Goal: Book appointment/travel/reservation

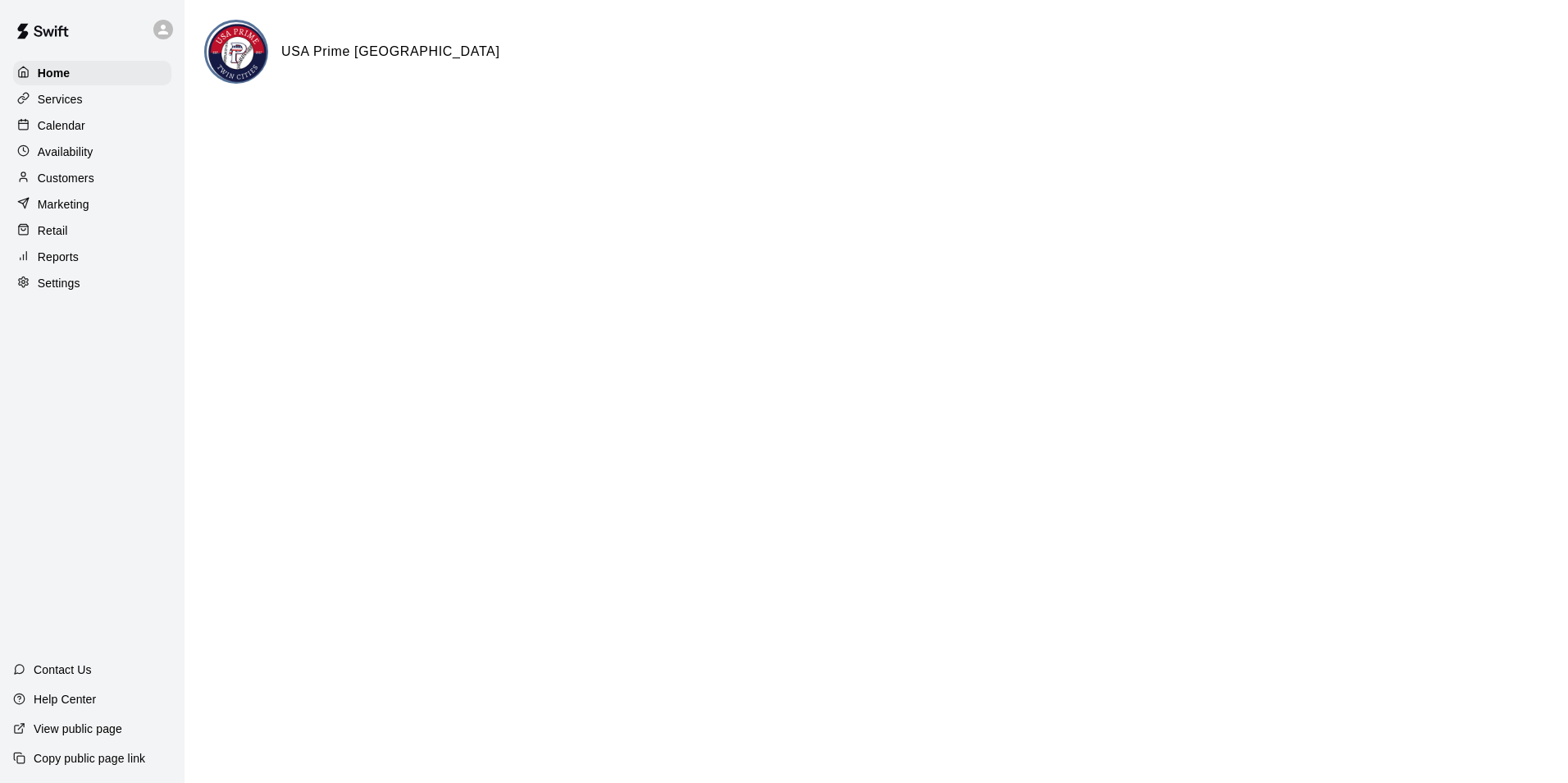
click at [60, 131] on p "Calendar" at bounding box center [61, 126] width 47 height 17
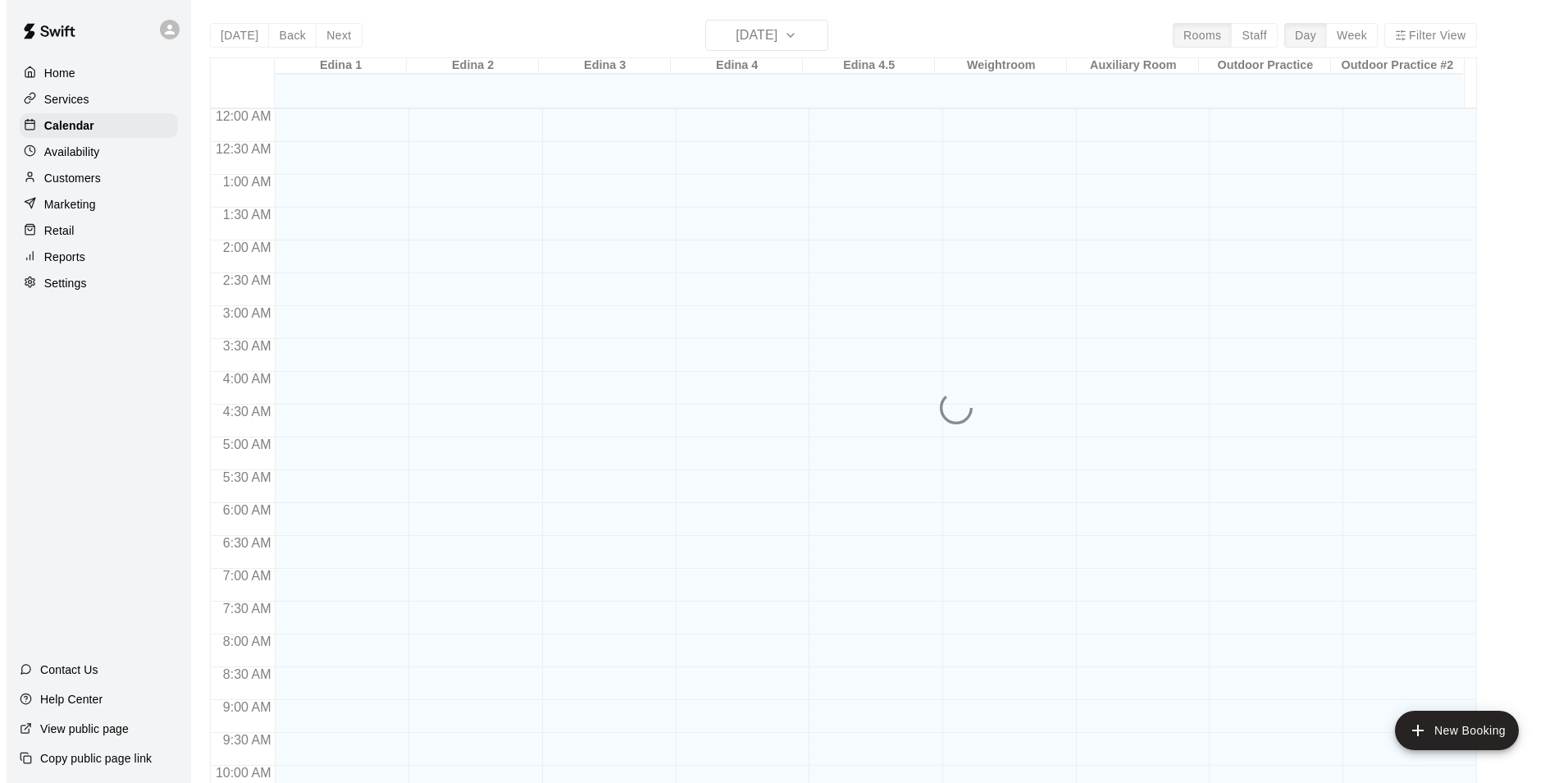
scroll to position [785, 0]
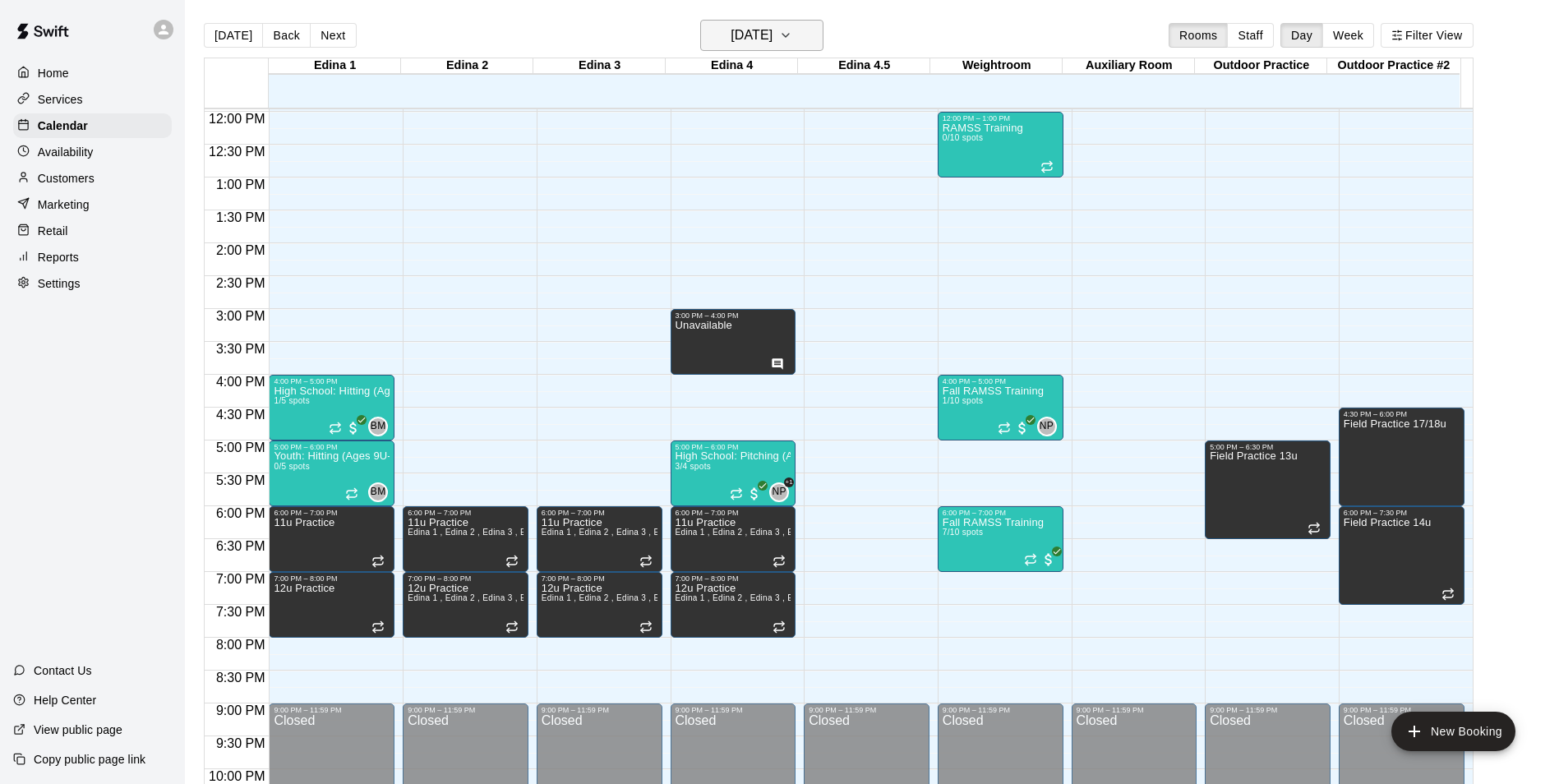
click at [765, 41] on h6 "[DATE]" at bounding box center [751, 36] width 42 height 23
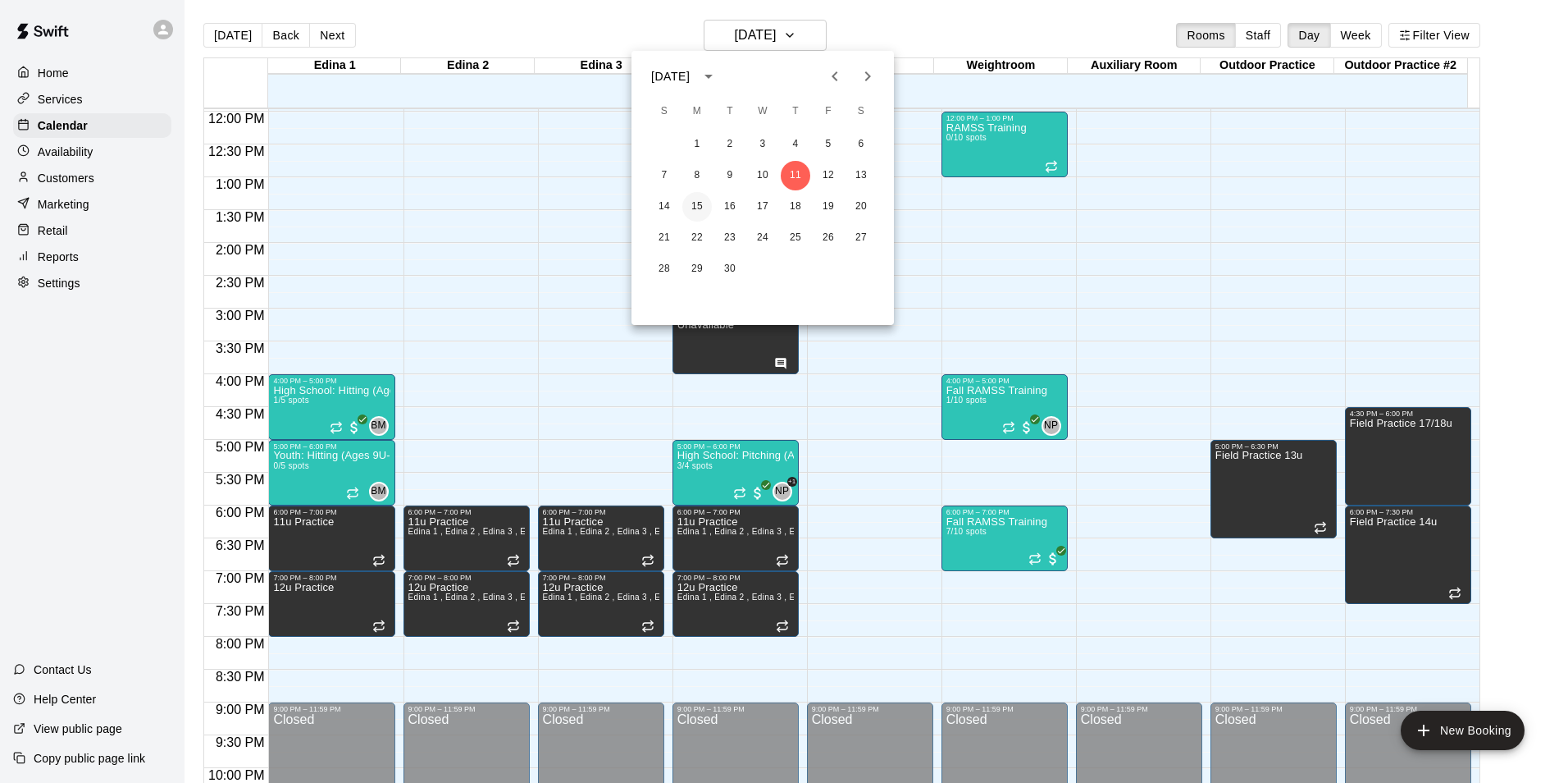
click at [684, 200] on button "15" at bounding box center [697, 207] width 30 height 30
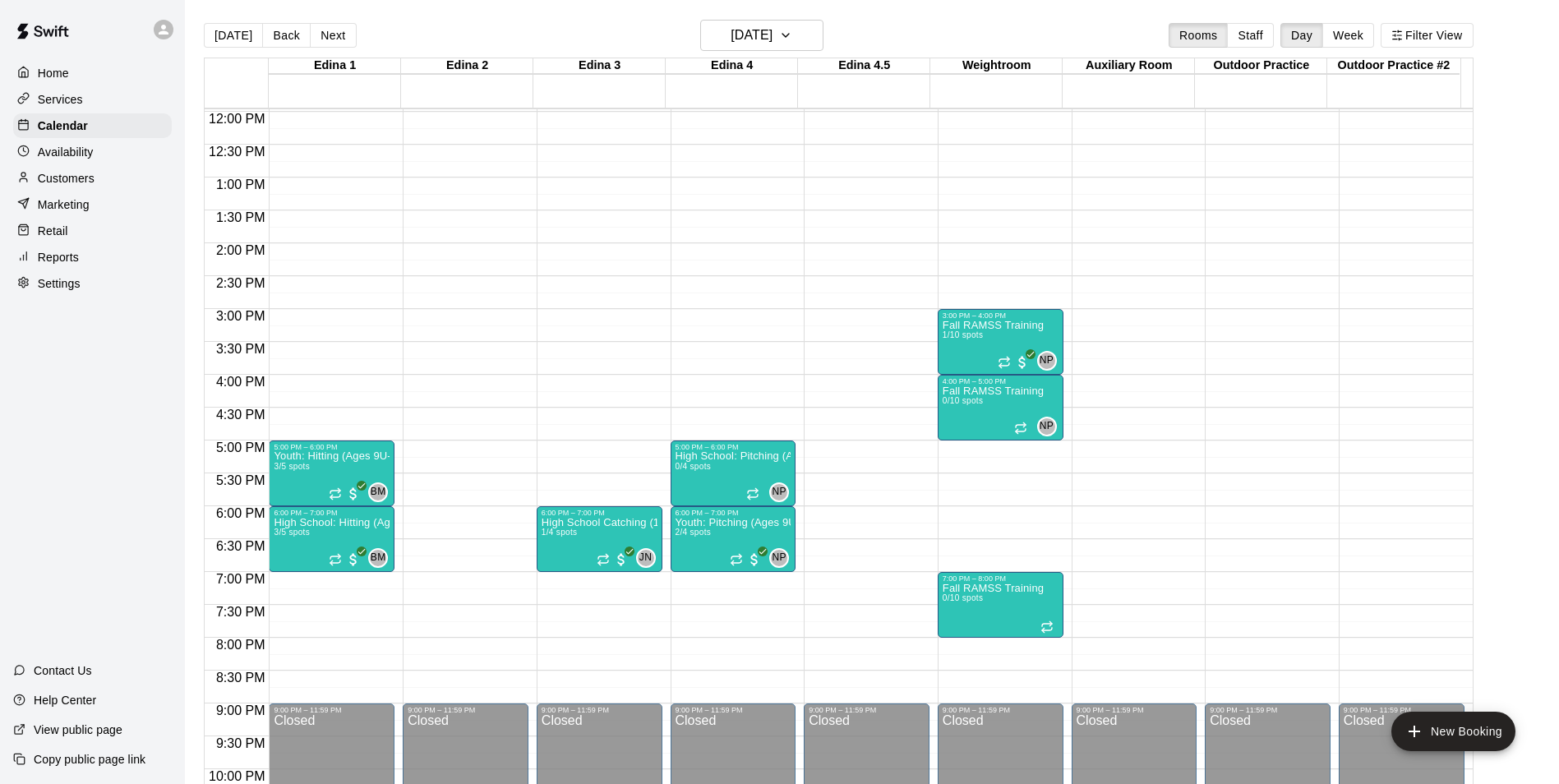
click at [299, 416] on div "12:00 AM – 8:00 AM Closed 5:00 PM – 6:00 PM Youth: Hitting (Ages 9U-13U) 3/5 sp…" at bounding box center [331, 111] width 125 height 1577
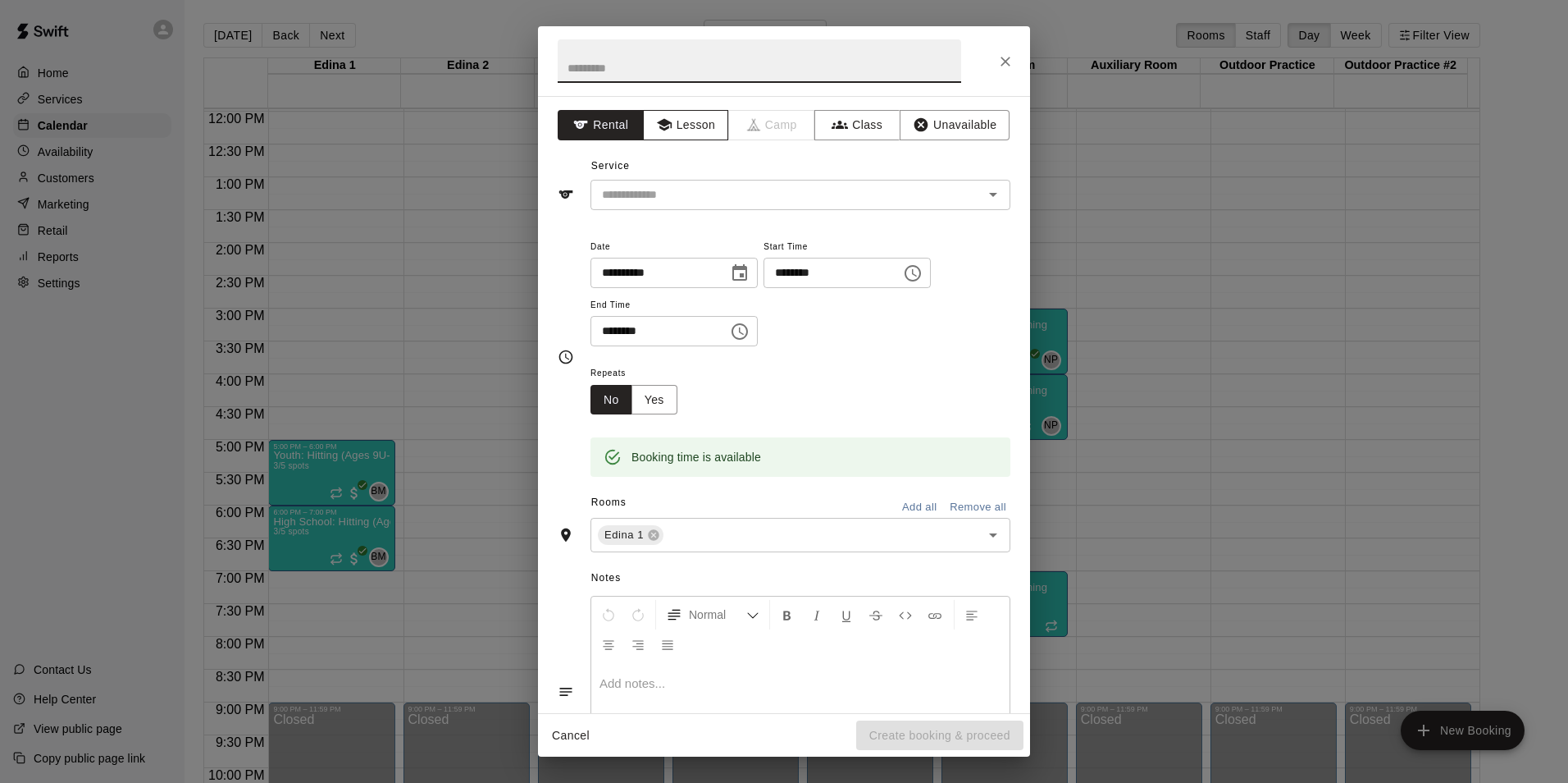
click at [661, 121] on icon "button" at bounding box center [663, 125] width 15 height 12
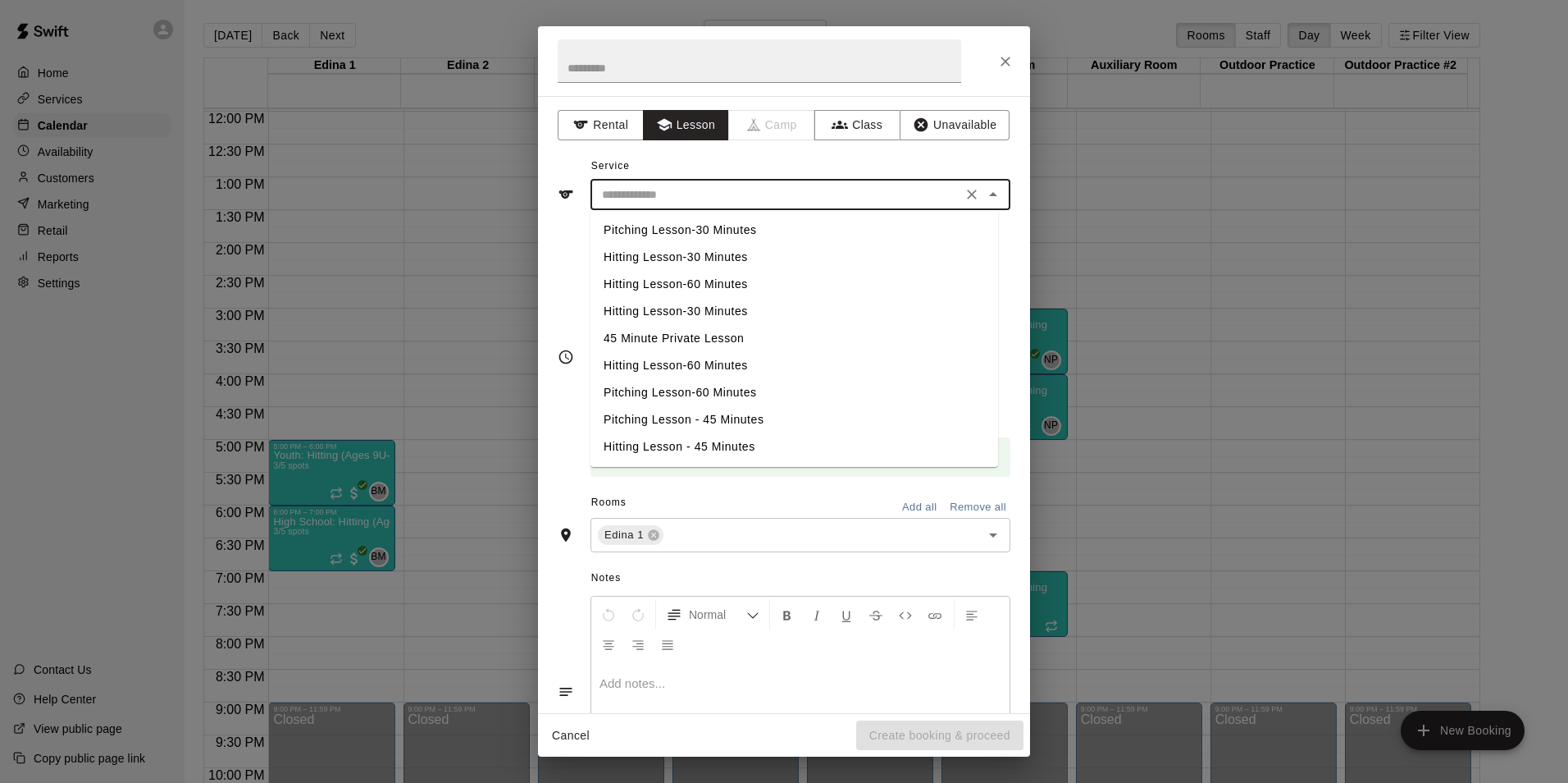
click at [675, 200] on input "text" at bounding box center [776, 195] width 362 height 21
click at [655, 262] on li "Hitting Lesson-30 Minutes" at bounding box center [794, 257] width 408 height 27
type input "**********"
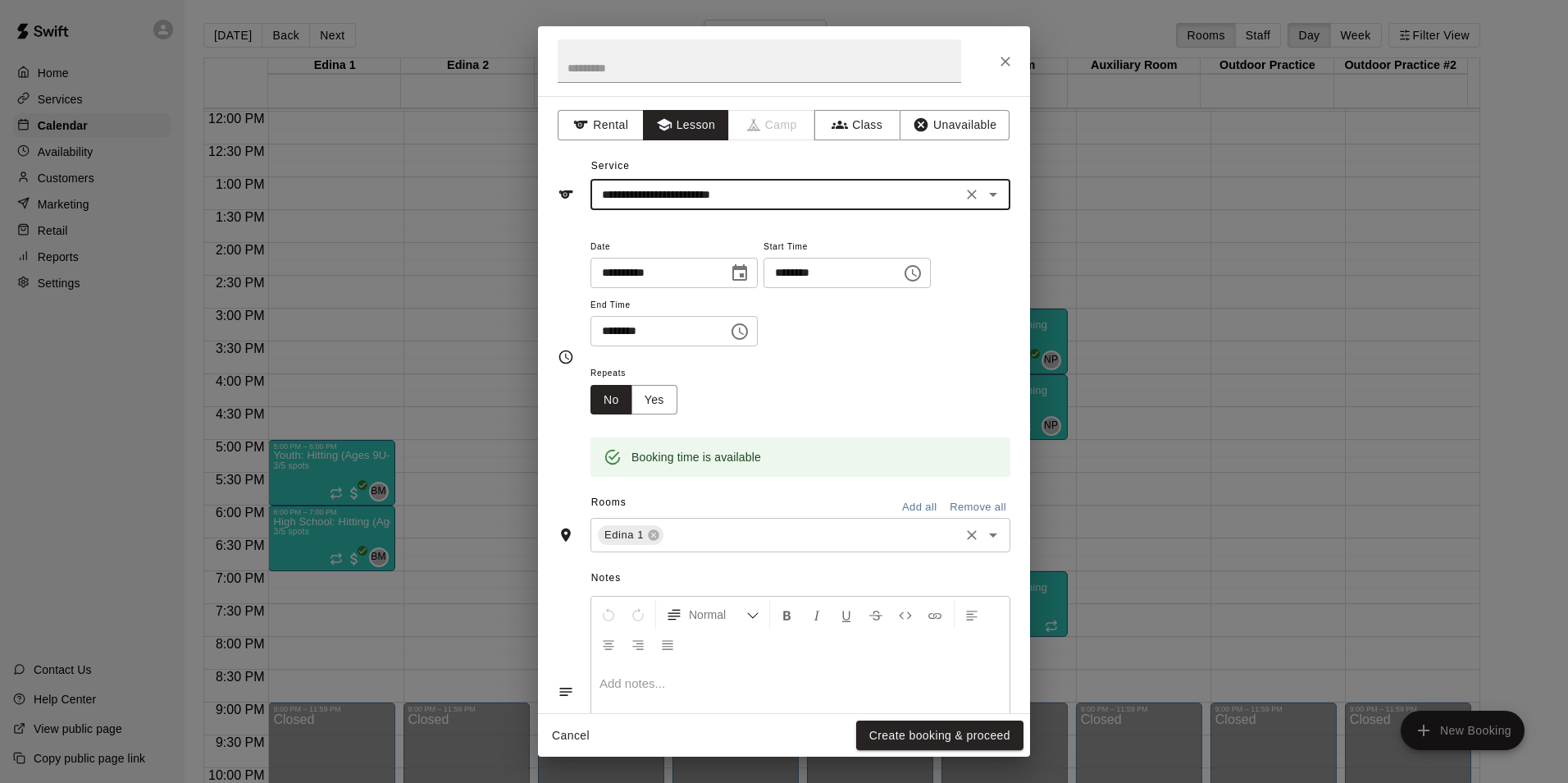
click at [730, 535] on input "text" at bounding box center [811, 535] width 291 height 21
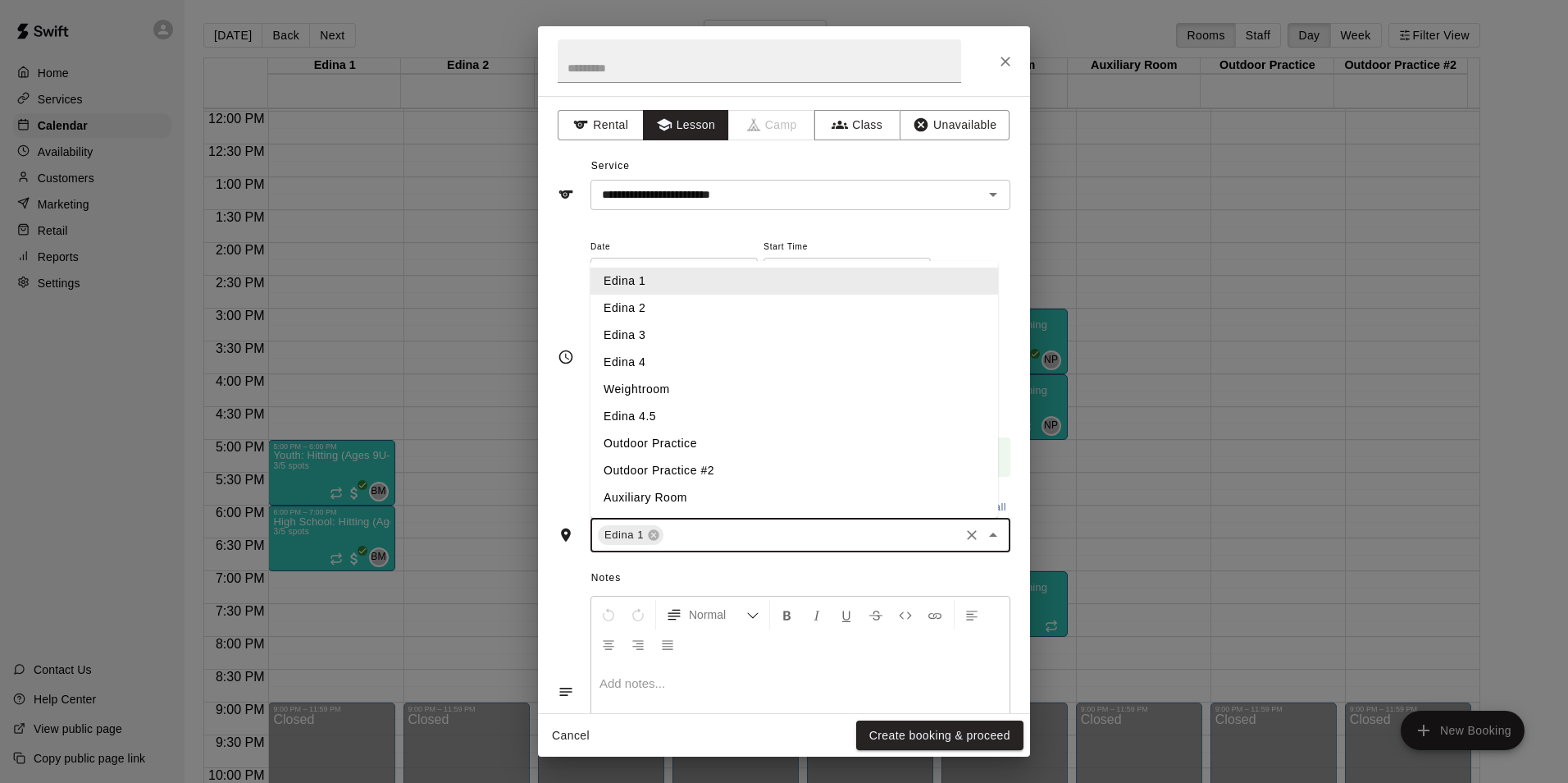
click at [618, 284] on li "Edina 1" at bounding box center [794, 281] width 408 height 27
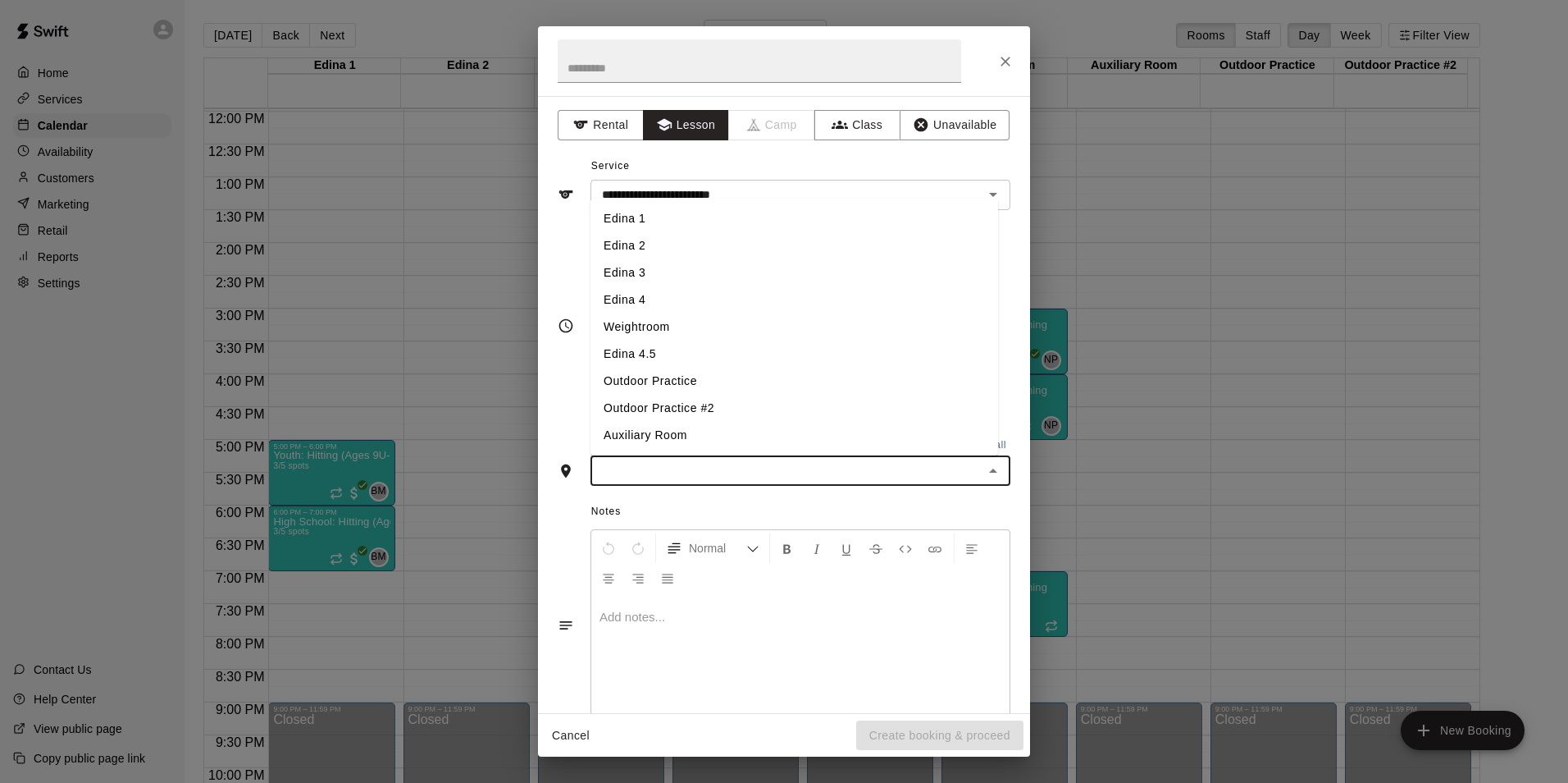
click at [655, 474] on input "text" at bounding box center [787, 470] width 383 height 21
click at [617, 214] on li "Edina 1" at bounding box center [794, 219] width 408 height 27
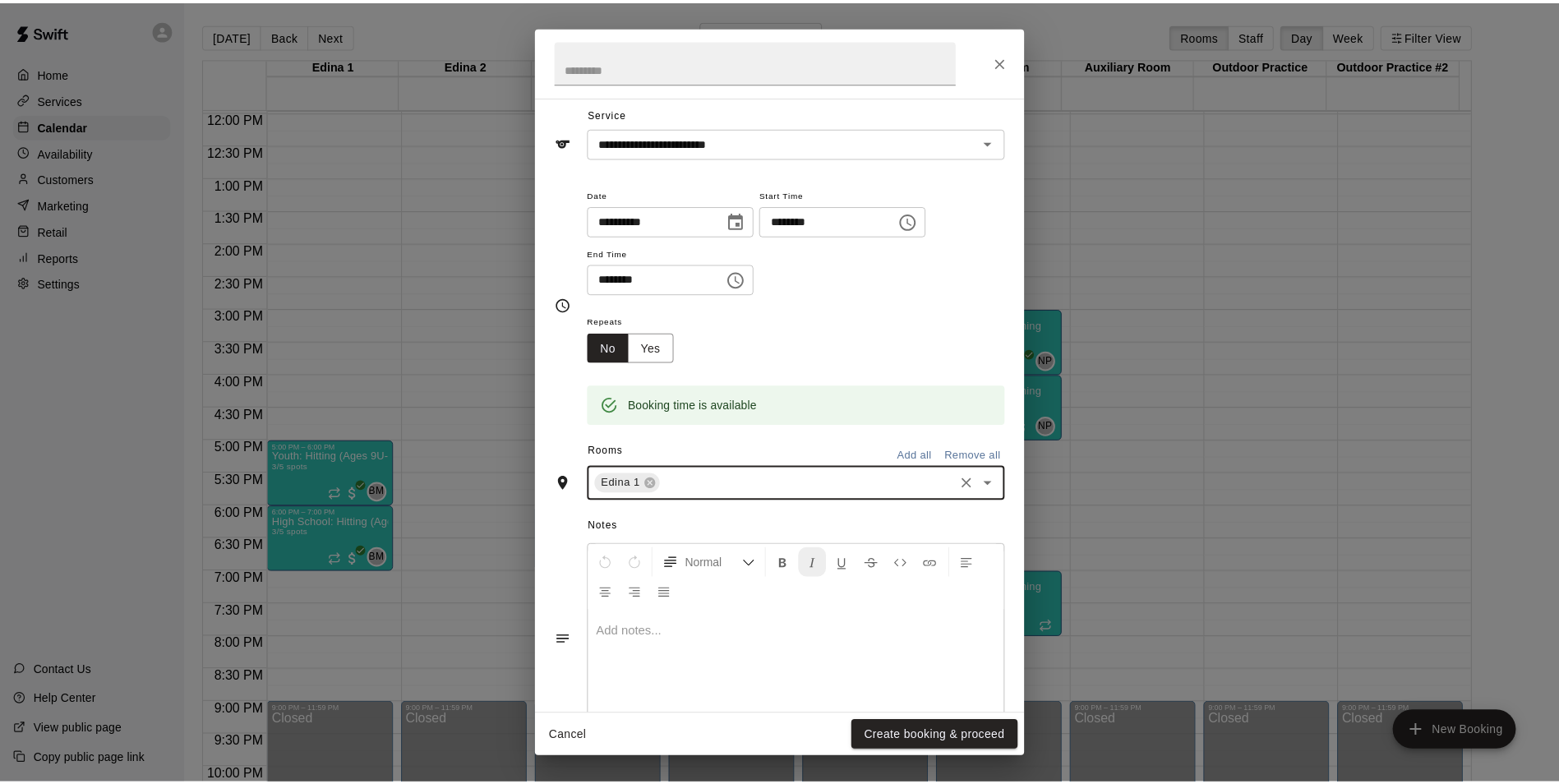
scroll to position [82, 0]
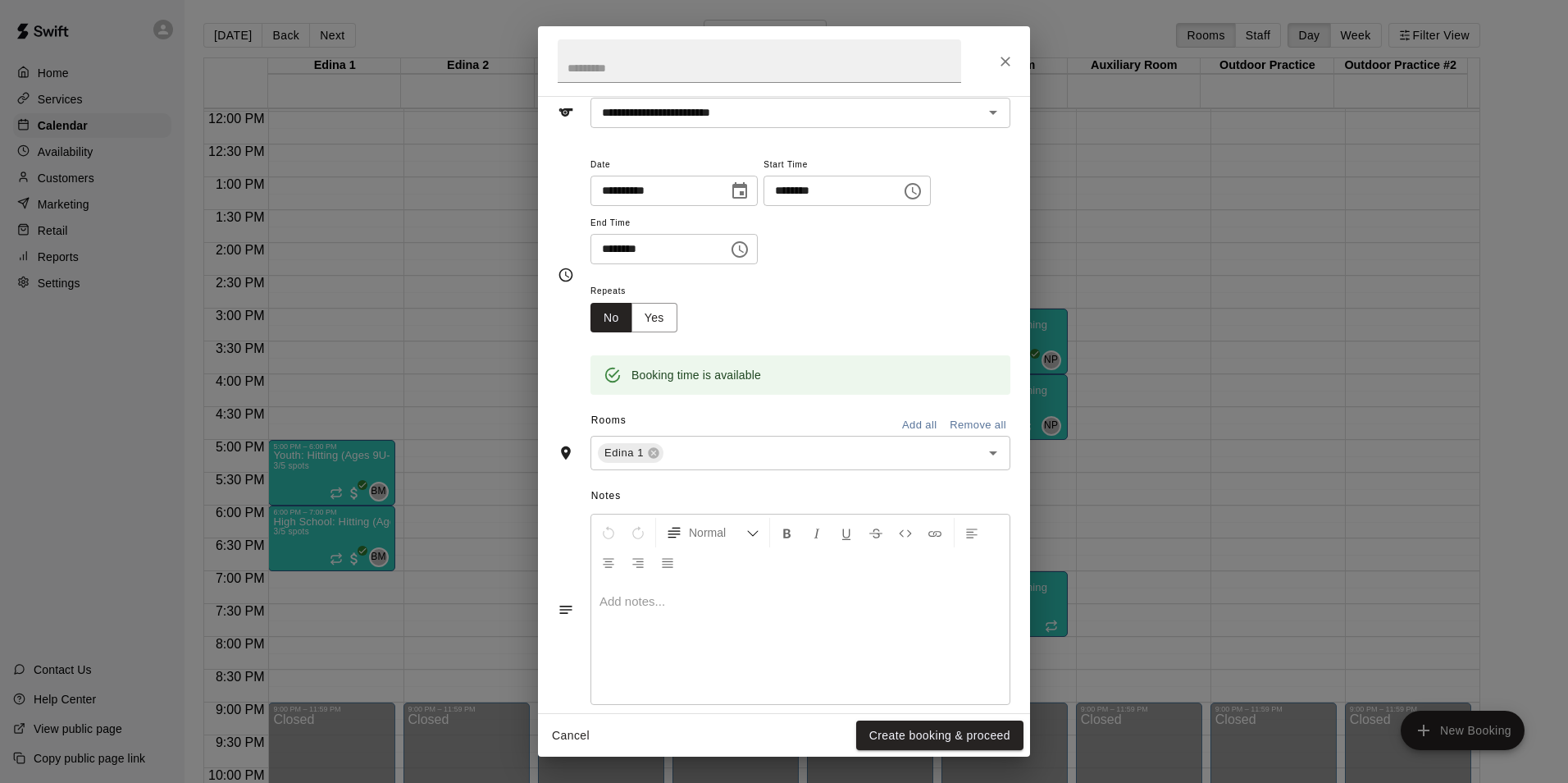
click at [697, 607] on p at bounding box center [800, 602] width 402 height 17
click at [925, 728] on button "Create booking & proceed" at bounding box center [940, 735] width 167 height 31
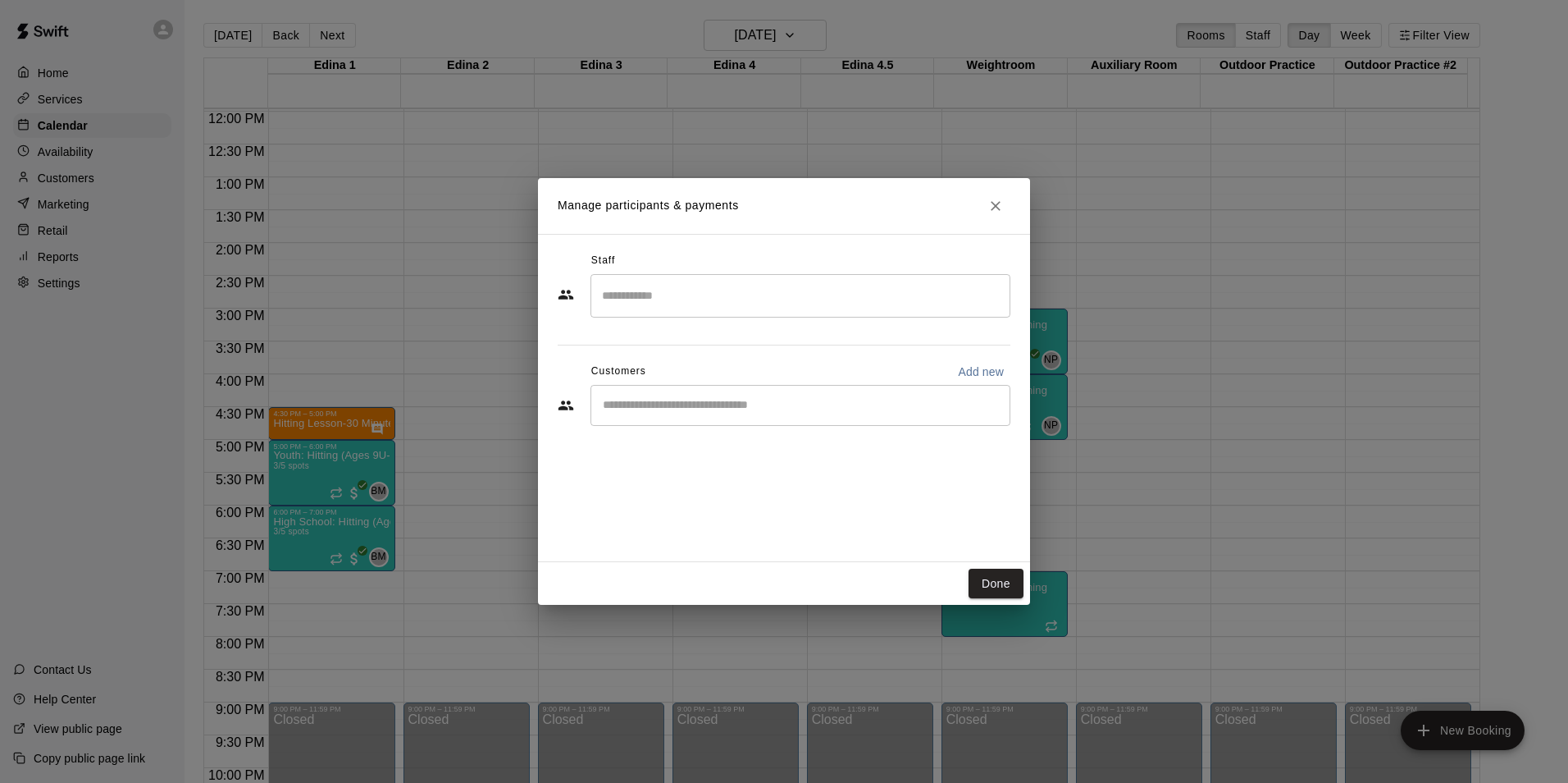
click at [637, 300] on input "Search staff" at bounding box center [800, 296] width 405 height 29
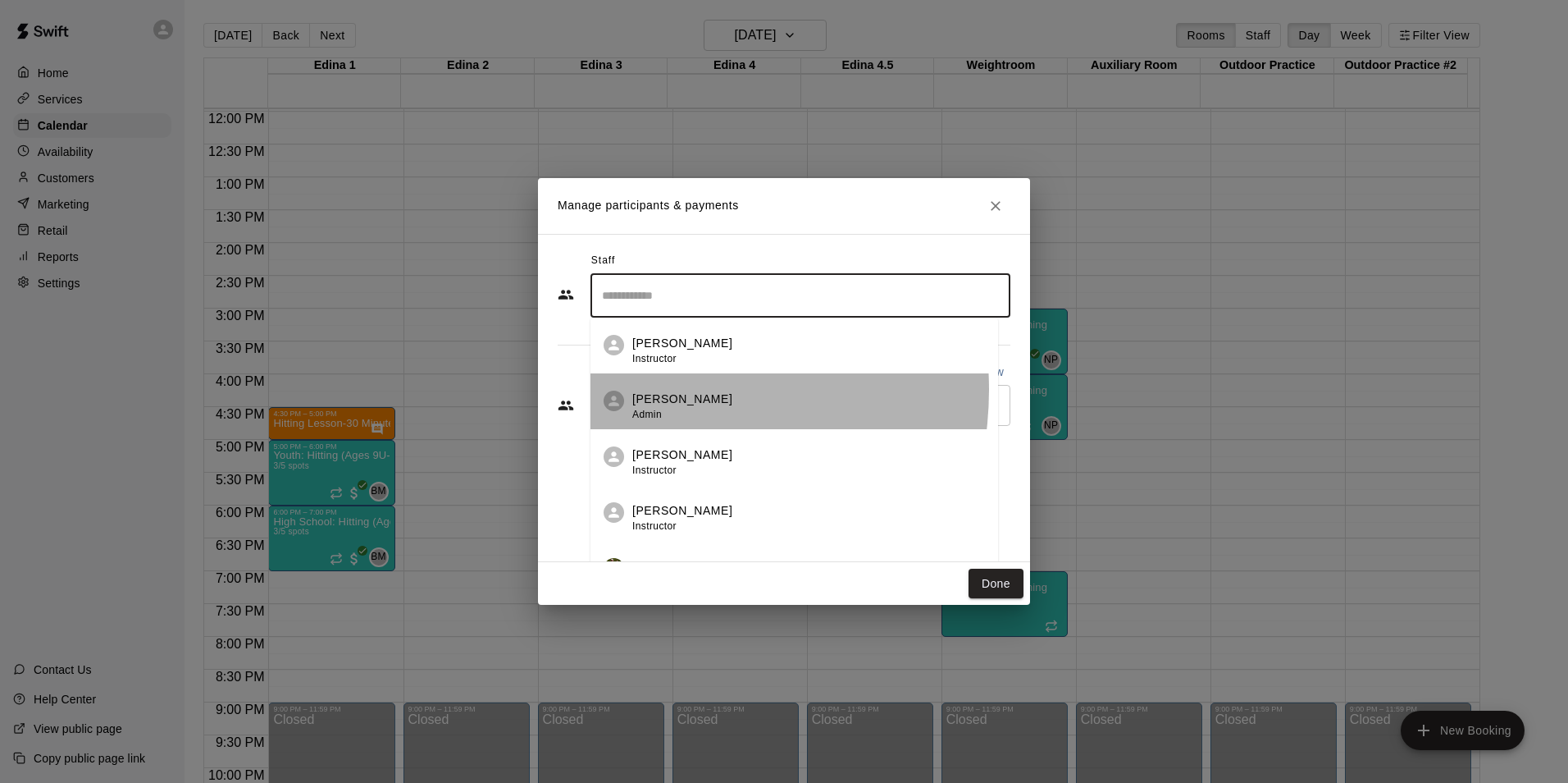
click at [647, 389] on li "[PERSON_NAME] Admin" at bounding box center [794, 400] width 408 height 56
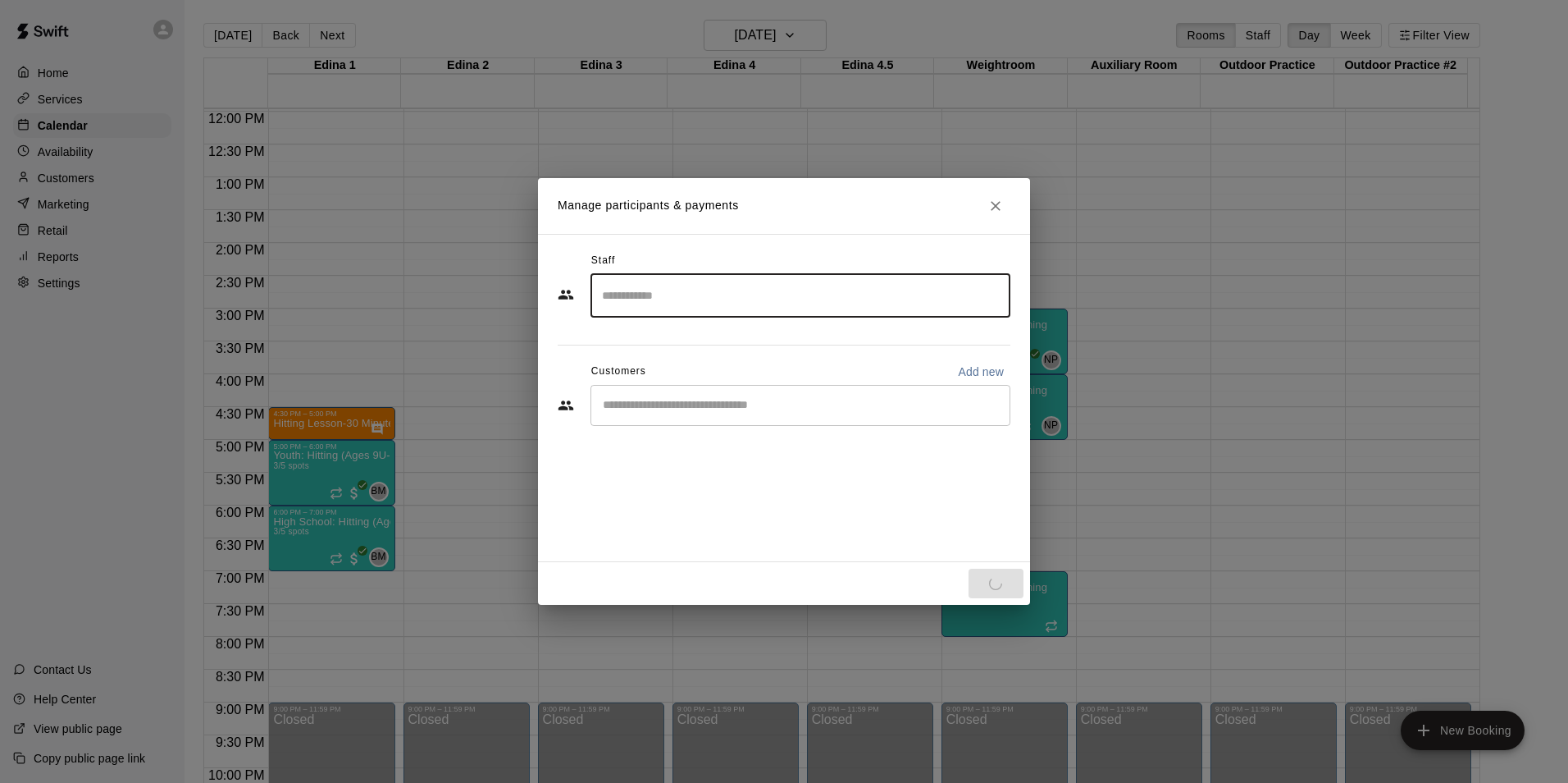
click at [644, 415] on div "​" at bounding box center [800, 405] width 420 height 41
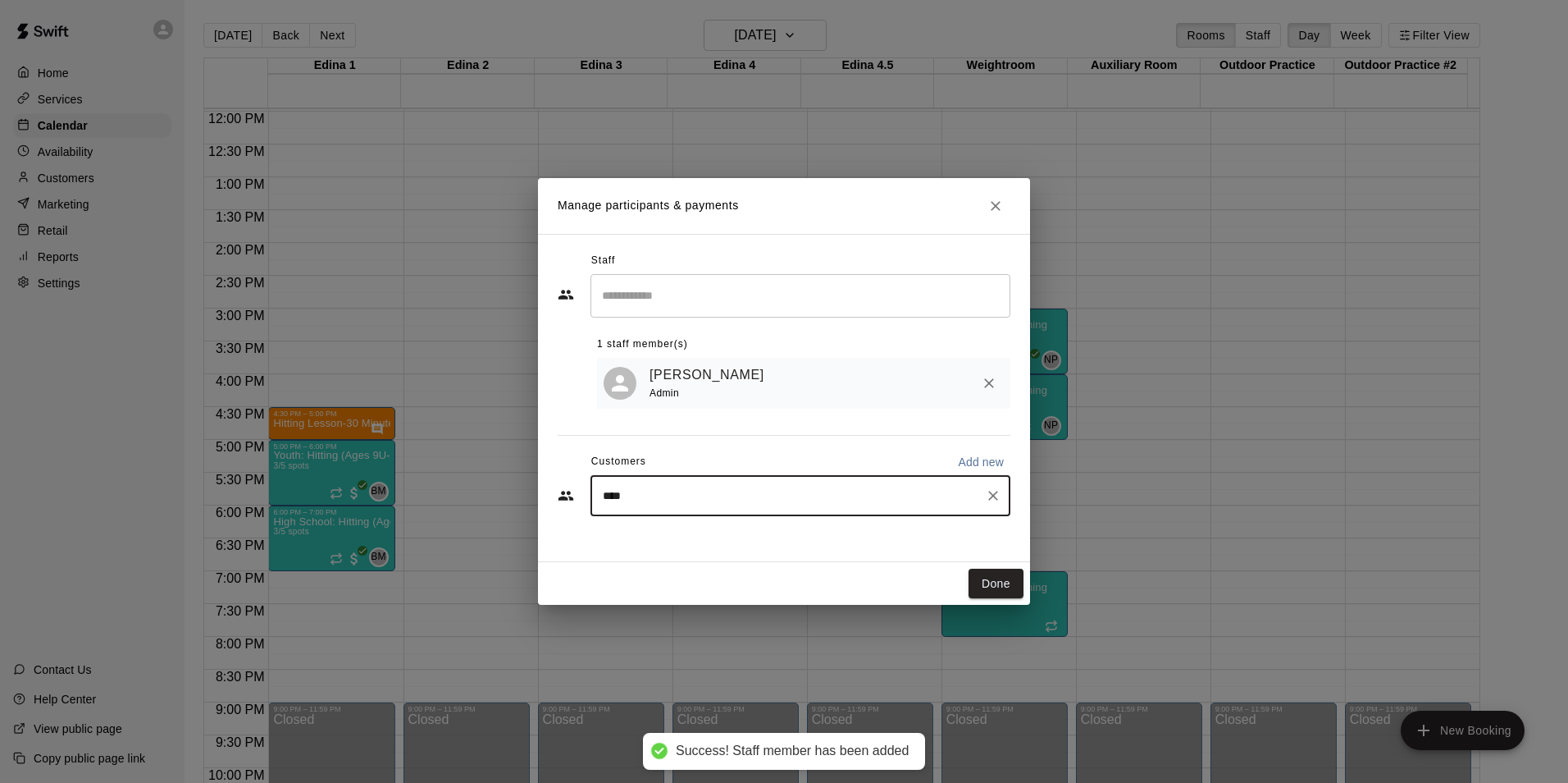
type input "*****"
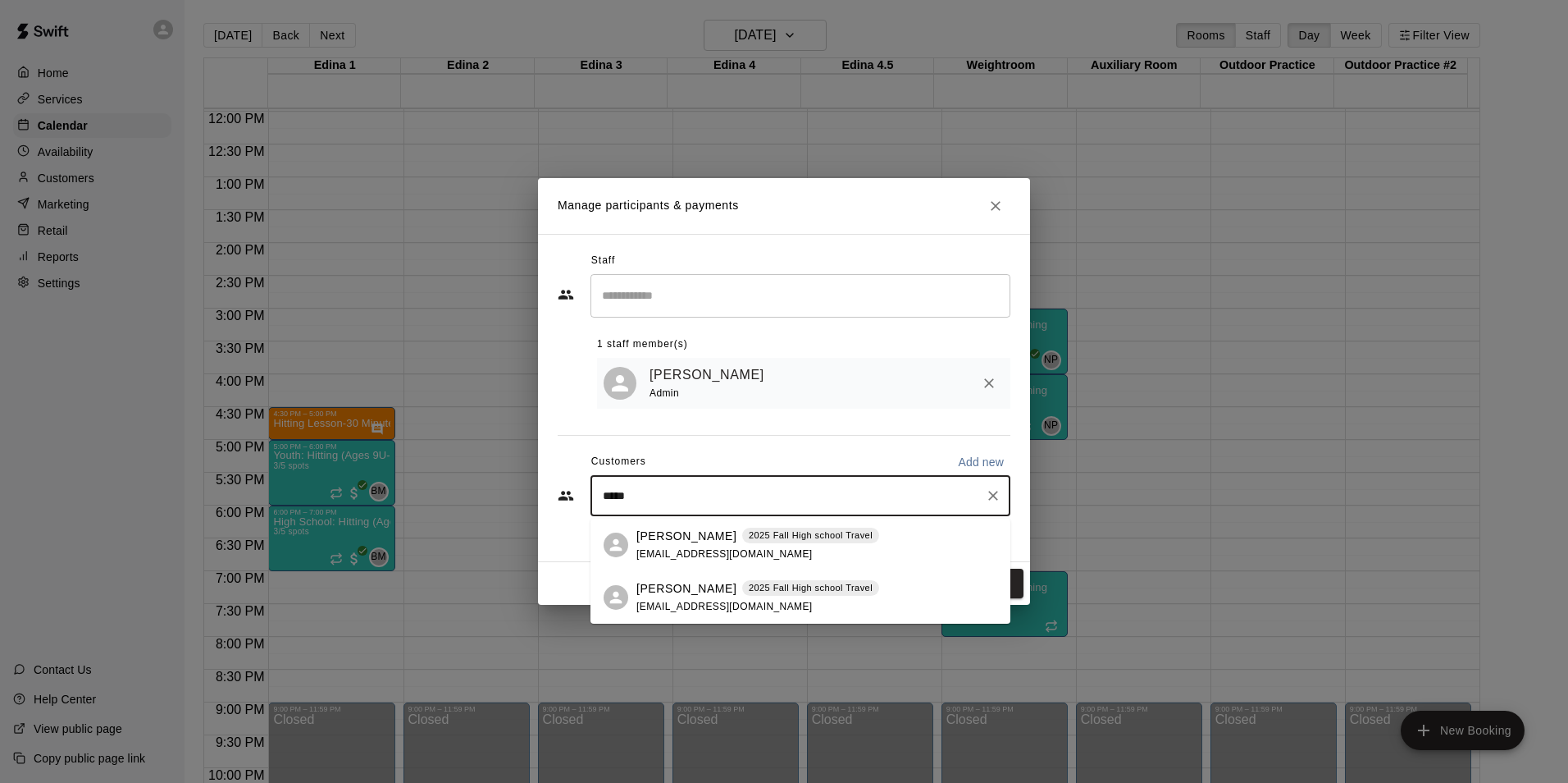
click at [720, 554] on span "[EMAIL_ADDRESS][DOMAIN_NAME]" at bounding box center [724, 553] width 176 height 12
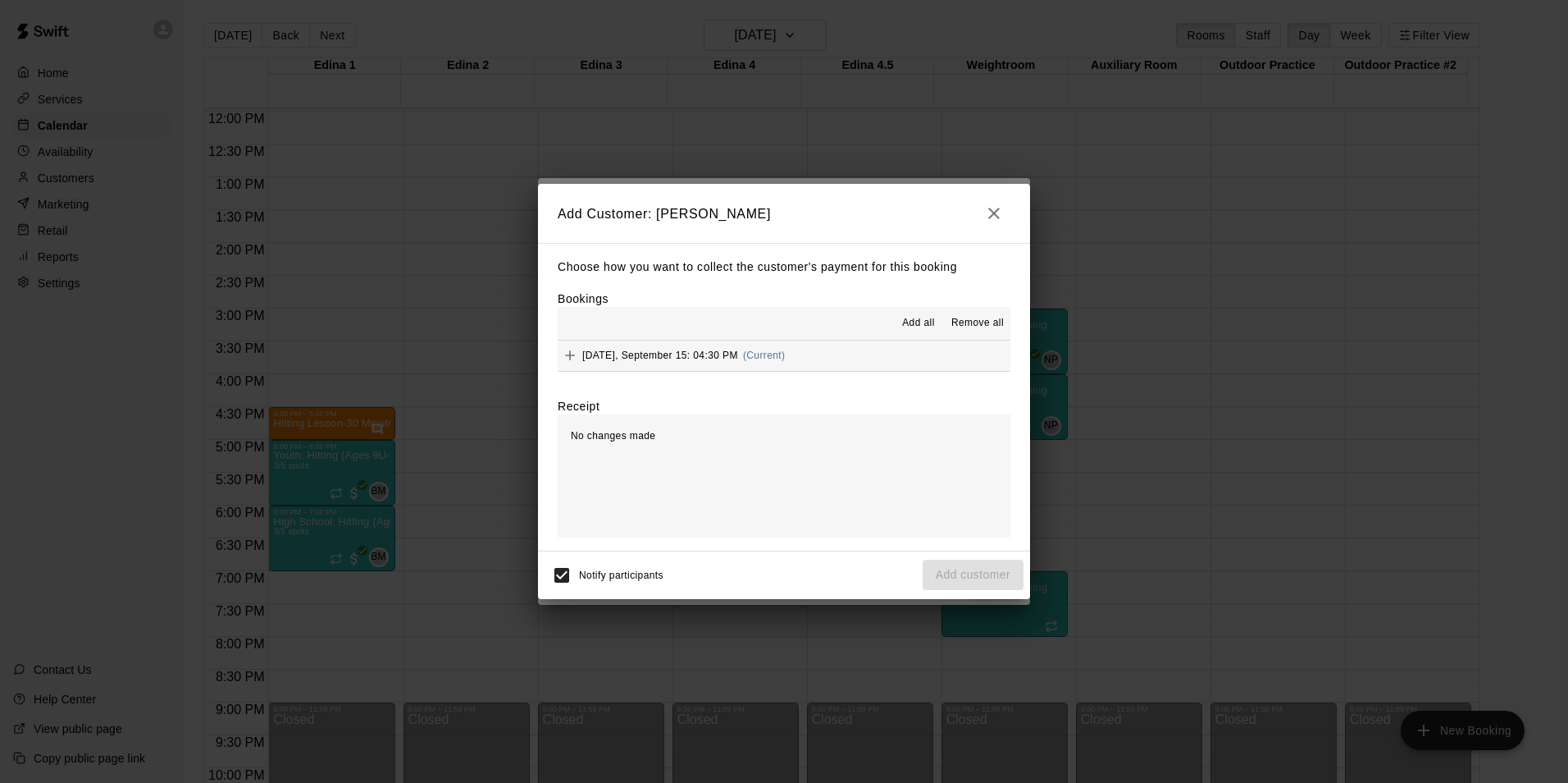
click at [664, 355] on span "[DATE], September 15: 04:30 PM" at bounding box center [660, 355] width 156 height 12
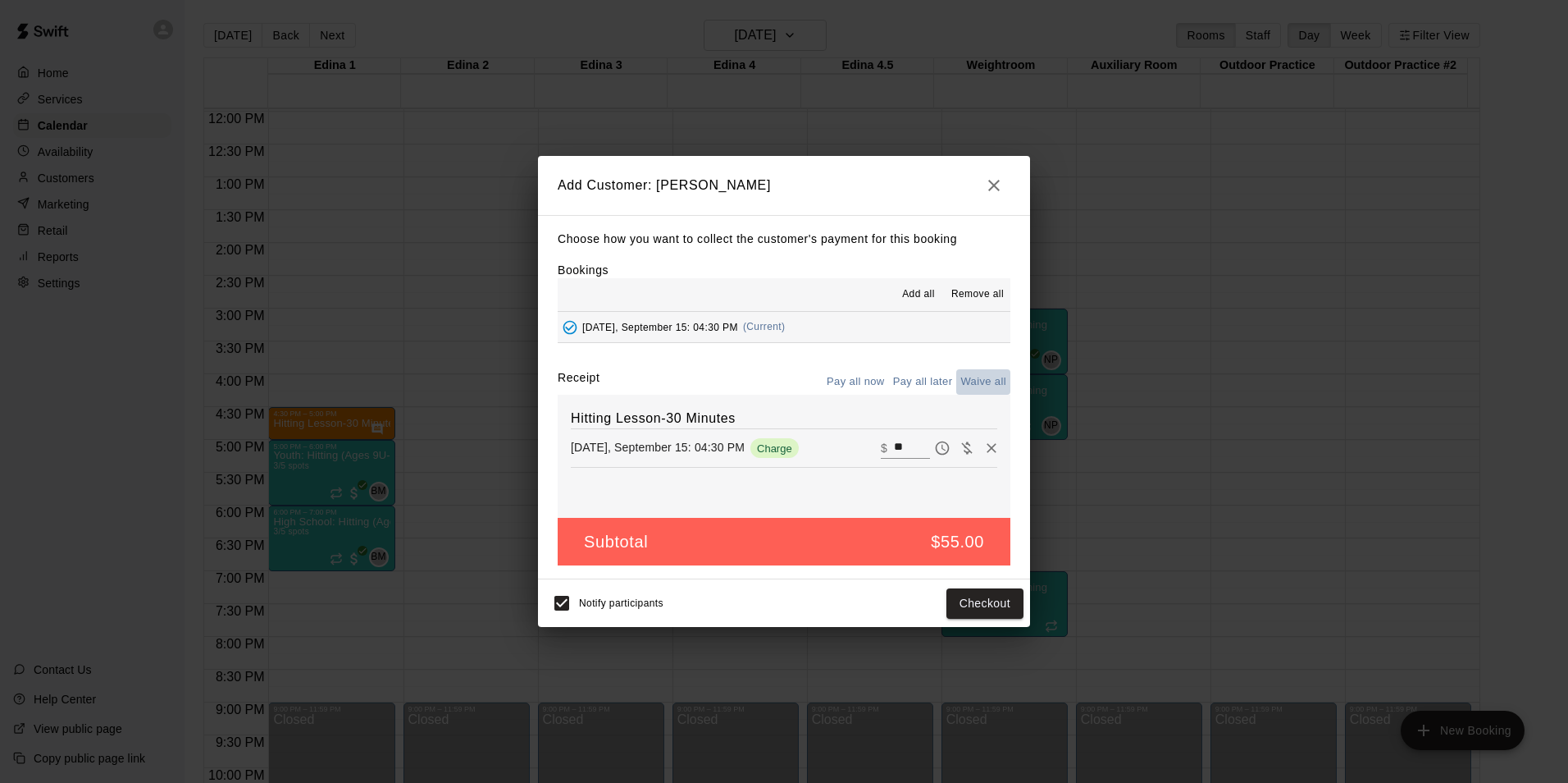
click at [990, 376] on button "Waive all" at bounding box center [982, 382] width 54 height 26
type input "*"
click at [1001, 602] on button "Add customer" at bounding box center [973, 603] width 101 height 31
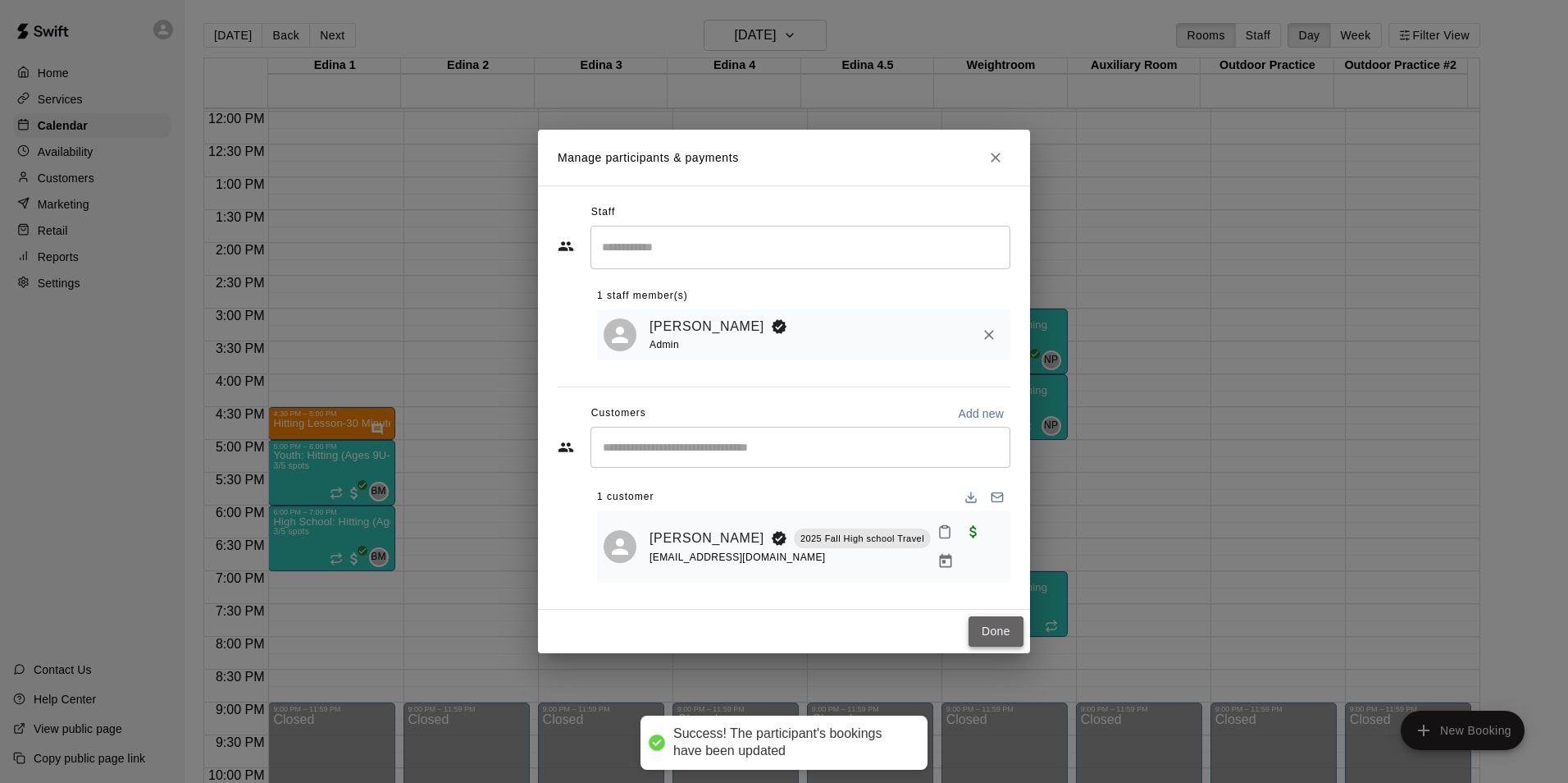
click at [992, 621] on button "Done" at bounding box center [996, 631] width 55 height 31
